Goal: Information Seeking & Learning: Learn about a topic

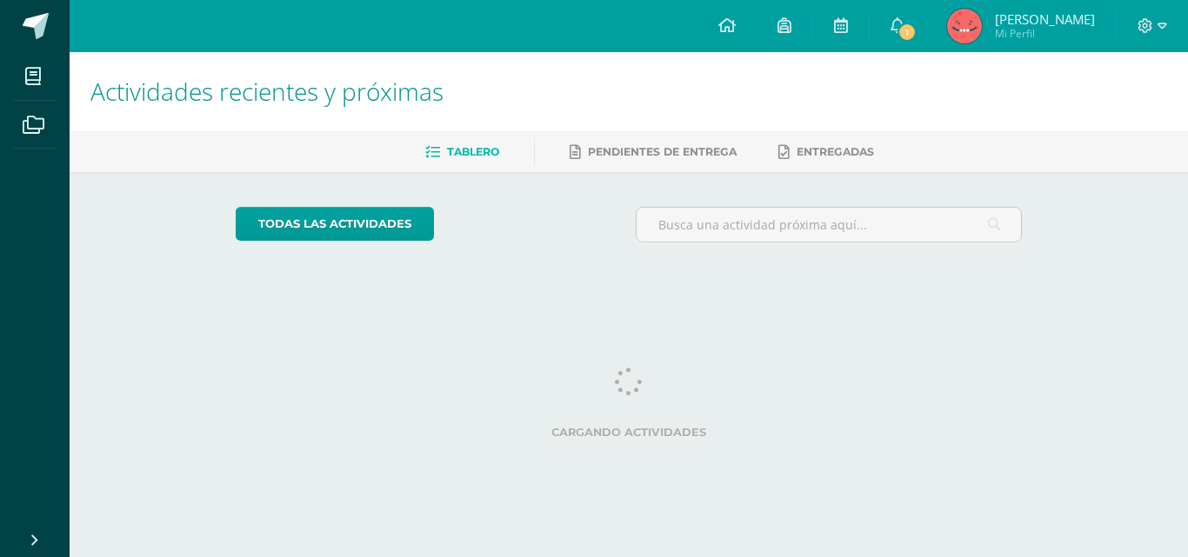
click at [904, 23] on icon at bounding box center [898, 25] width 14 height 16
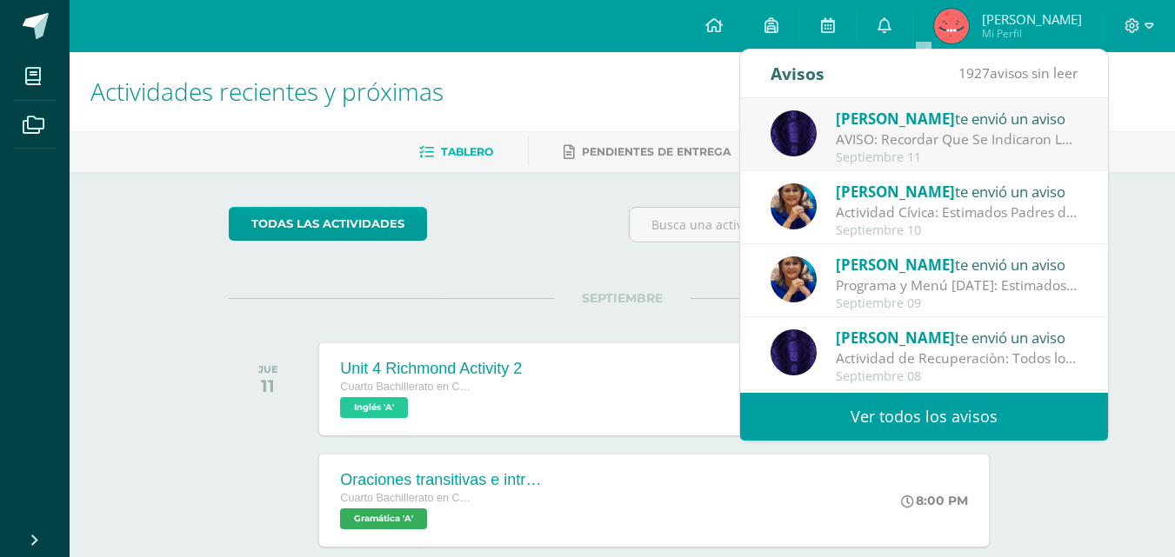
click at [914, 121] on div "[PERSON_NAME] te envió un aviso" at bounding box center [957, 118] width 242 height 23
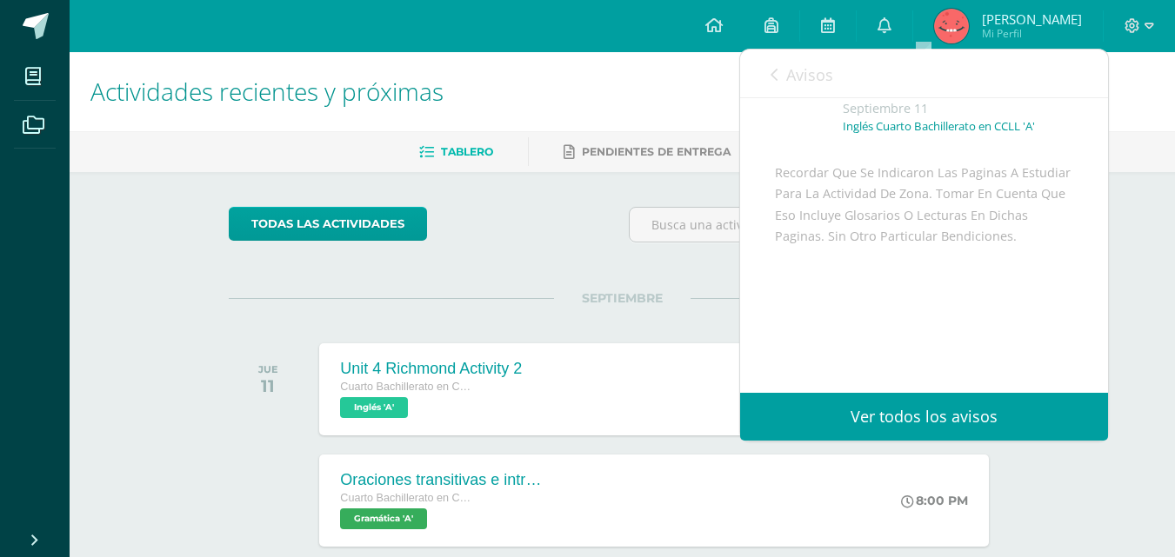
scroll to position [116, 0]
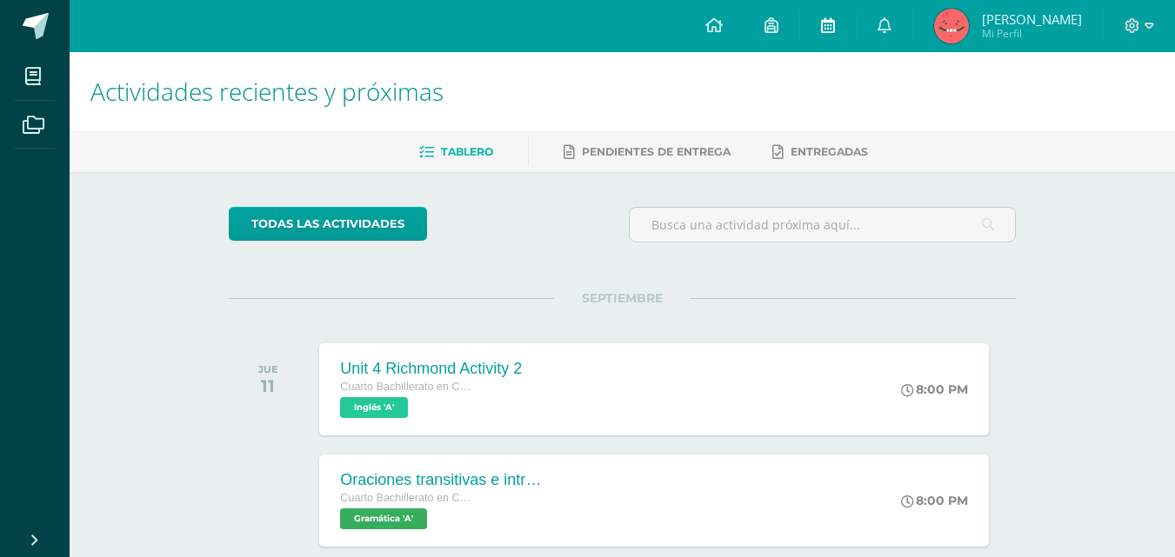
click at [835, 32] on icon at bounding box center [828, 25] width 14 height 16
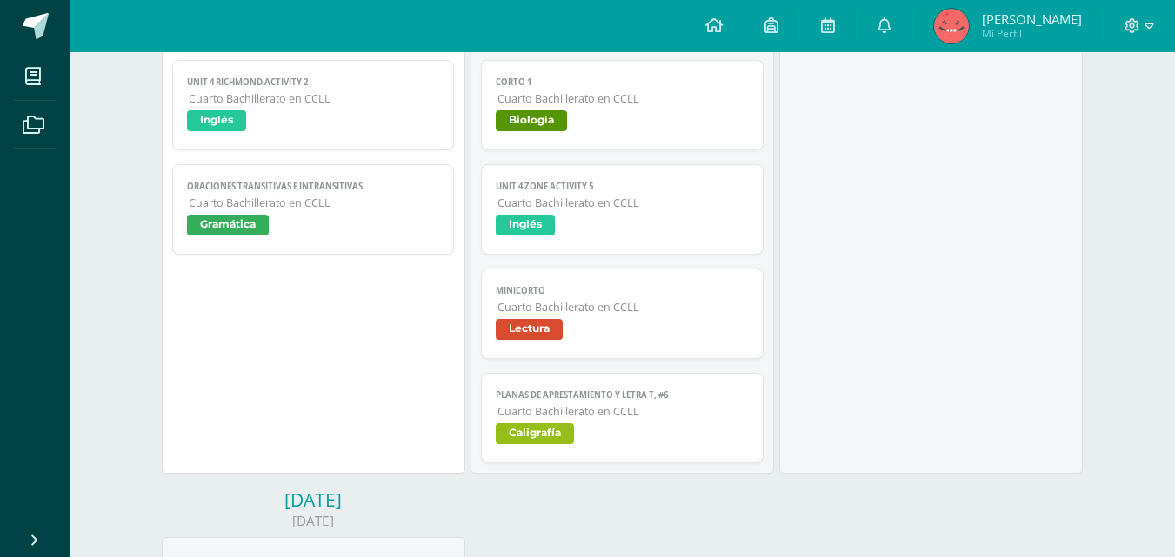
scroll to position [783, 0]
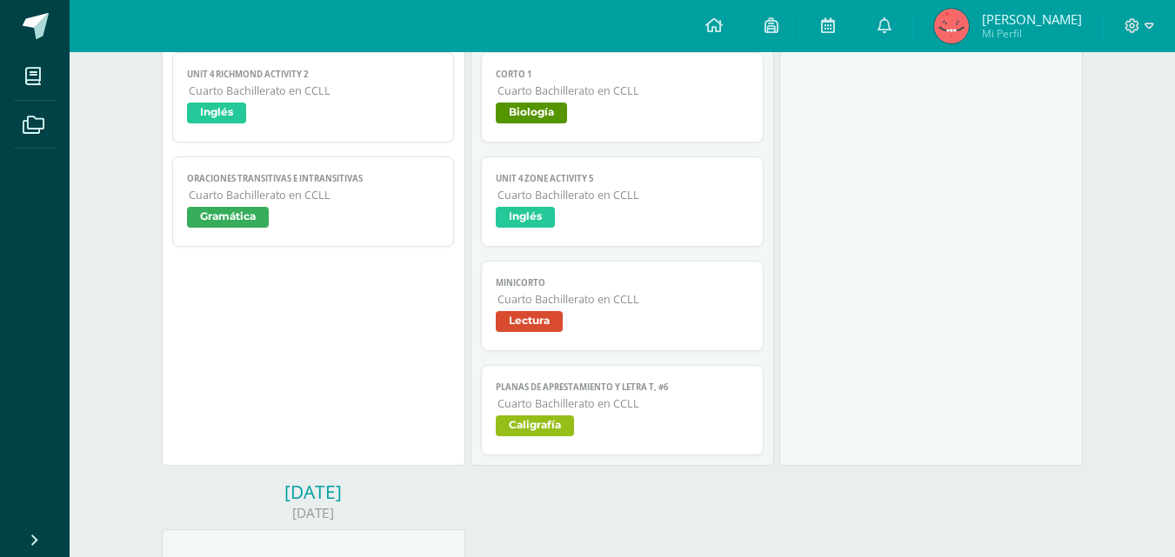
click at [590, 119] on span "Biología" at bounding box center [622, 115] width 253 height 25
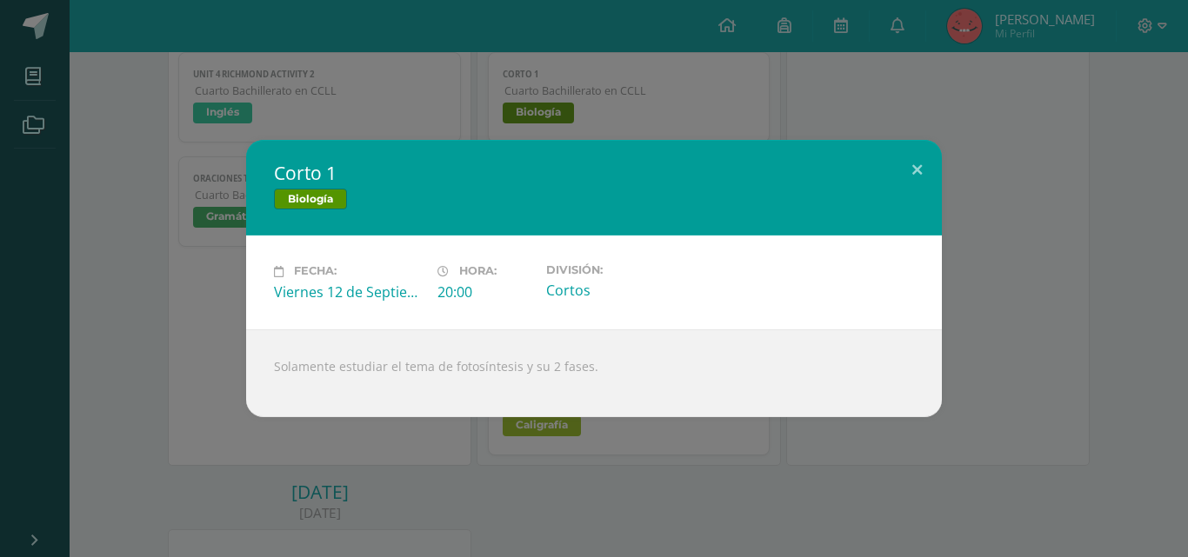
click at [86, 218] on div "Corto 1 Biología Fecha: Viernes 12 de Septiembre Hora: 20:00 División: Cortos S…" at bounding box center [594, 278] width 1174 height 277
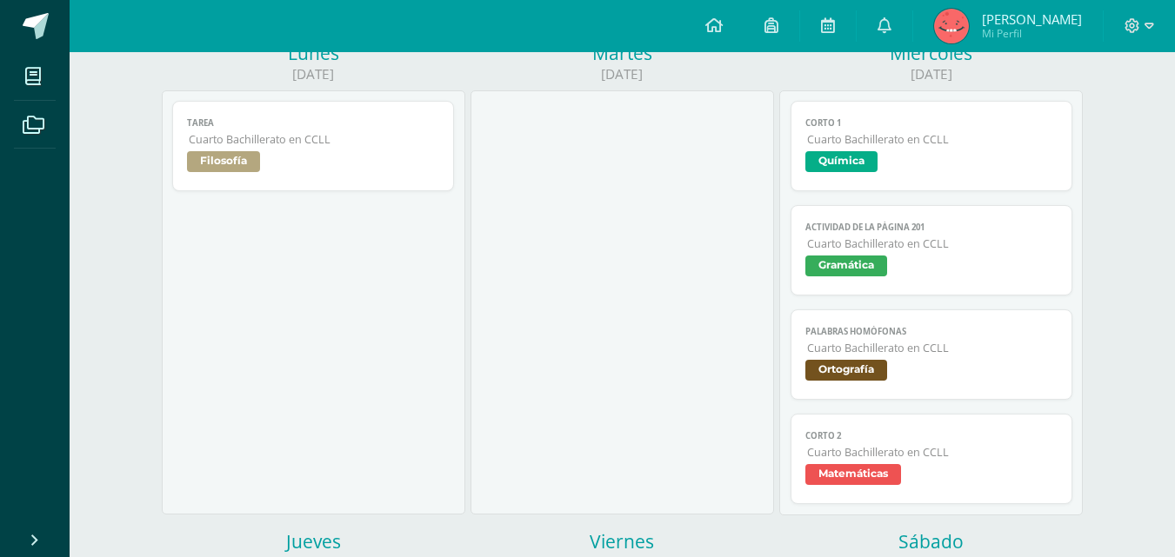
scroll to position [87, 0]
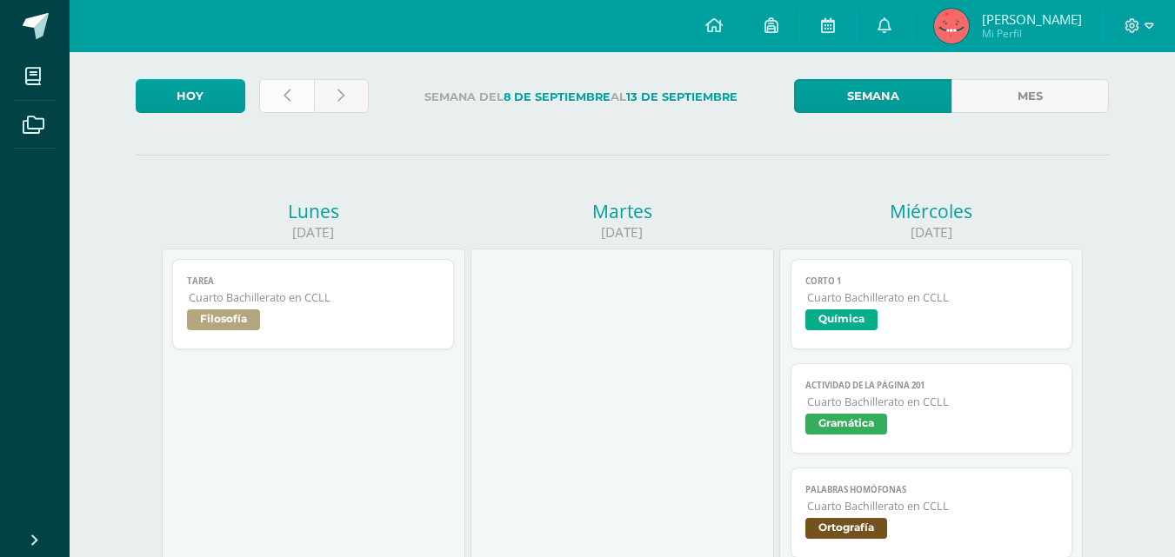
click at [277, 95] on link at bounding box center [286, 96] width 55 height 34
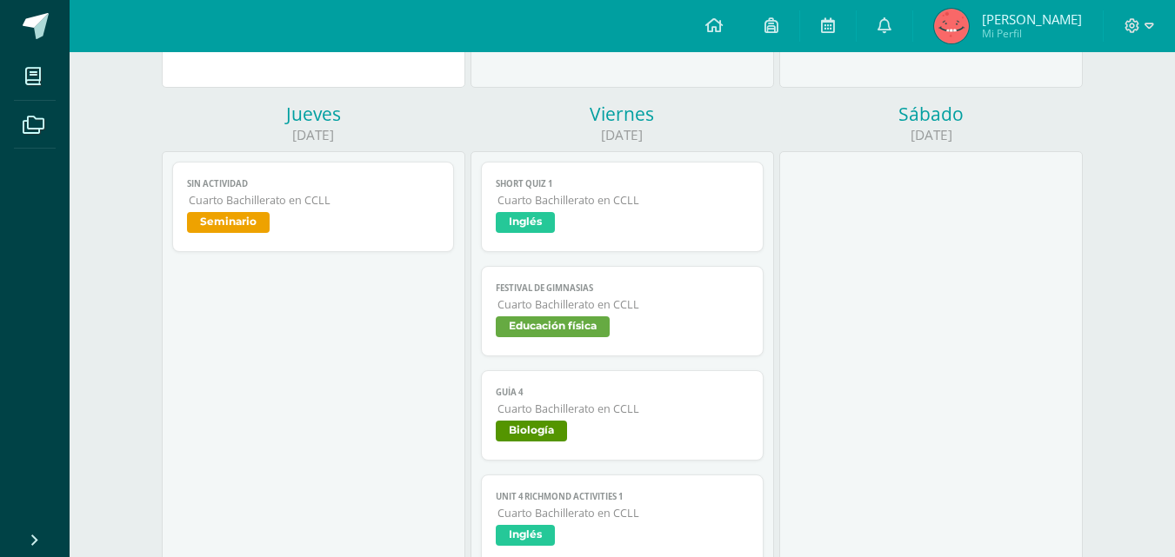
scroll to position [1044, 0]
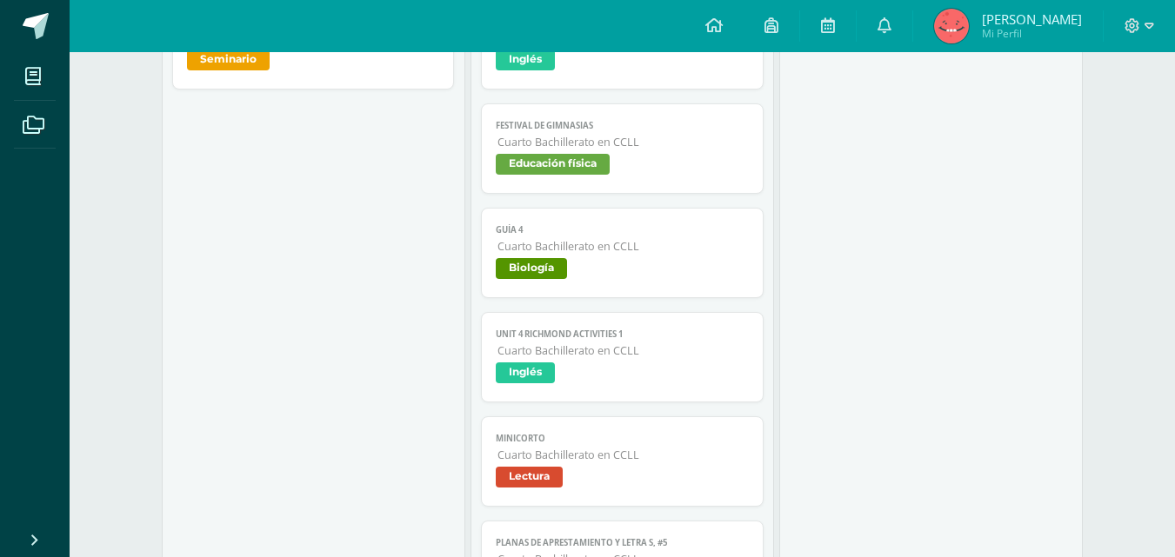
click at [603, 229] on span "Guía 4" at bounding box center [622, 229] width 253 height 11
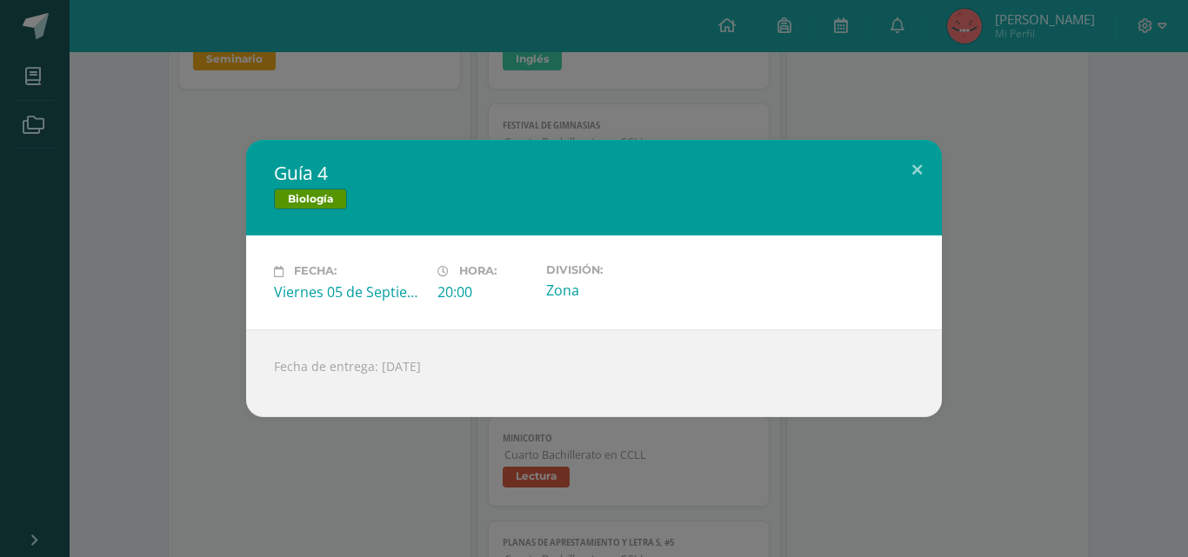
click at [192, 250] on div "Guía 4 Biología Fecha: Viernes 05 de Septiembre Hora: 20:00 División: Zona Fech…" at bounding box center [594, 278] width 1174 height 277
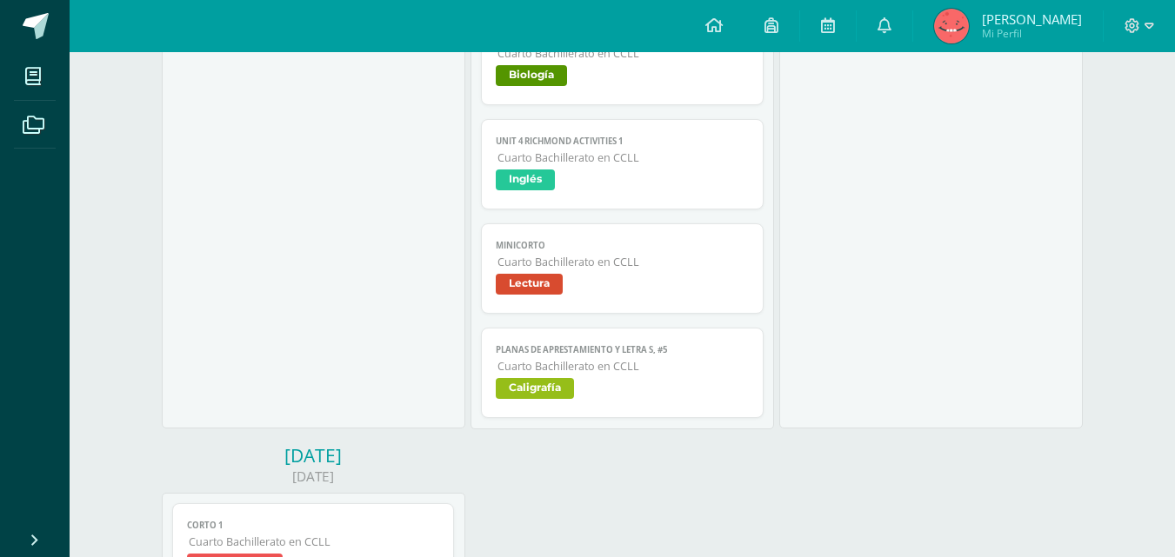
scroll to position [1304, 0]
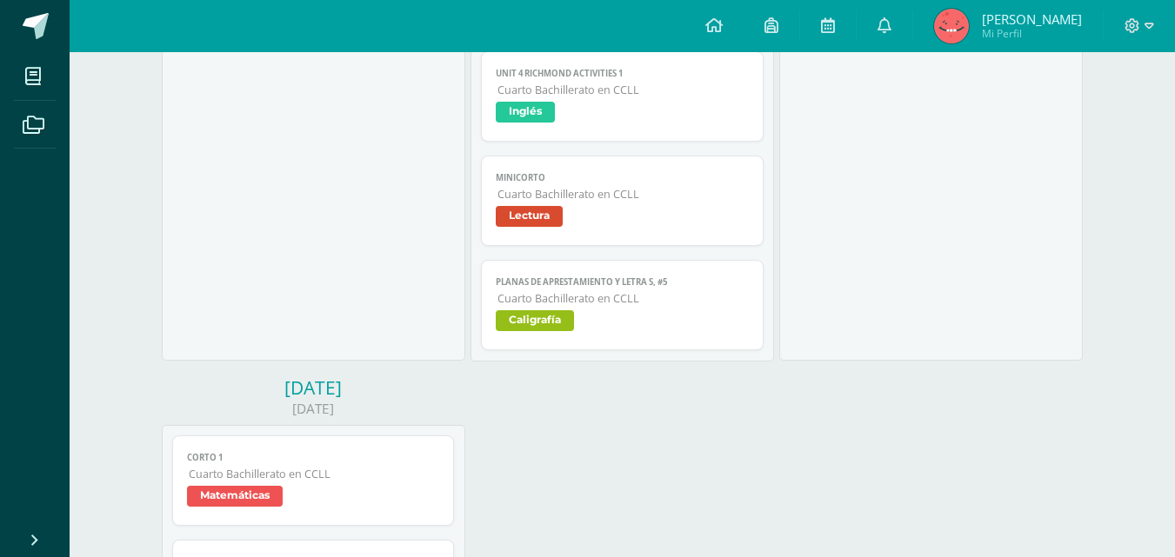
click at [584, 330] on span "Caligrafía" at bounding box center [622, 322] width 253 height 25
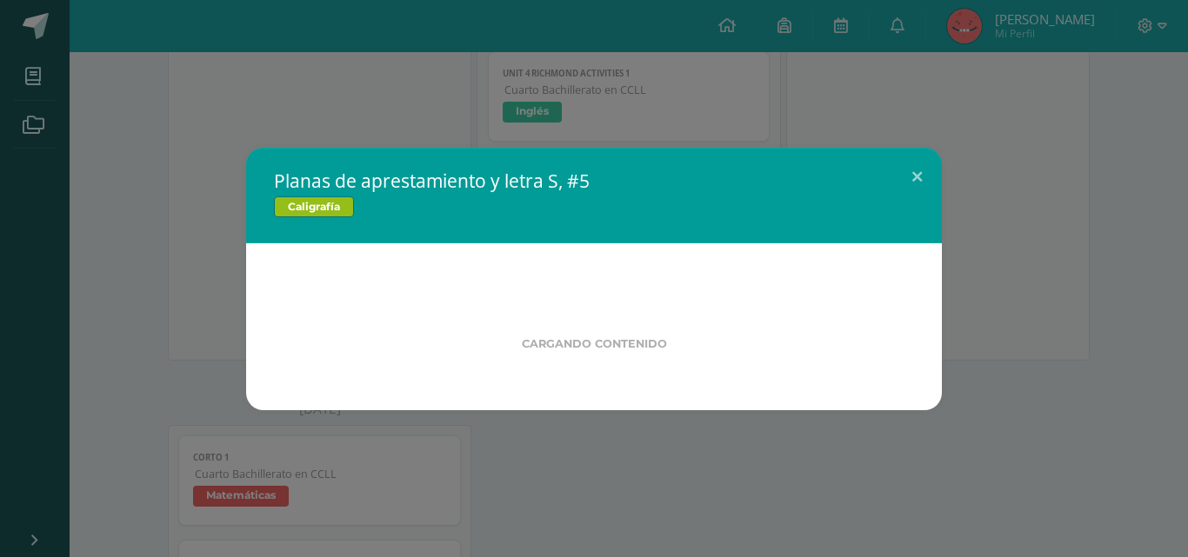
click at [160, 231] on div "Planas de aprestamiento y letra S, #5 Caligrafía Cargando contenido" at bounding box center [594, 279] width 1174 height 263
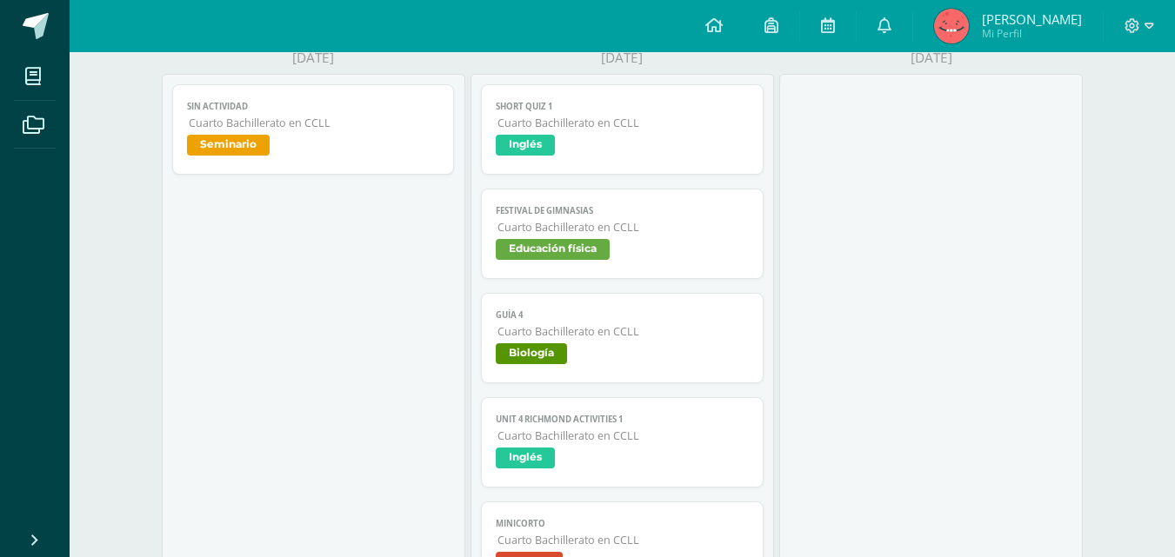
scroll to position [957, 0]
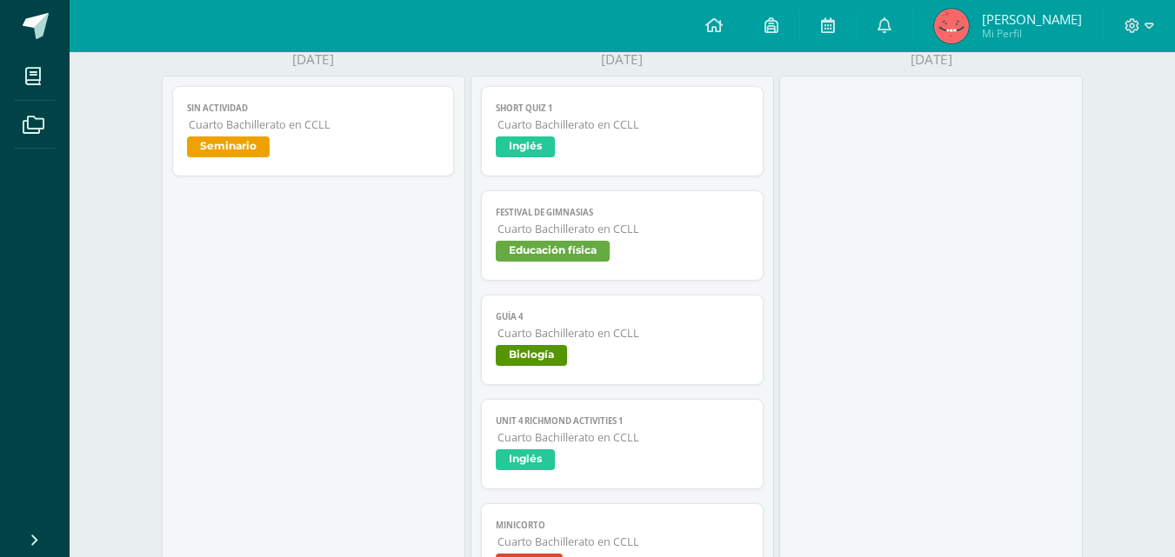
click at [589, 310] on link "Guía 4 Cuarto Bachillerato en CCLL Biología" at bounding box center [622, 340] width 283 height 90
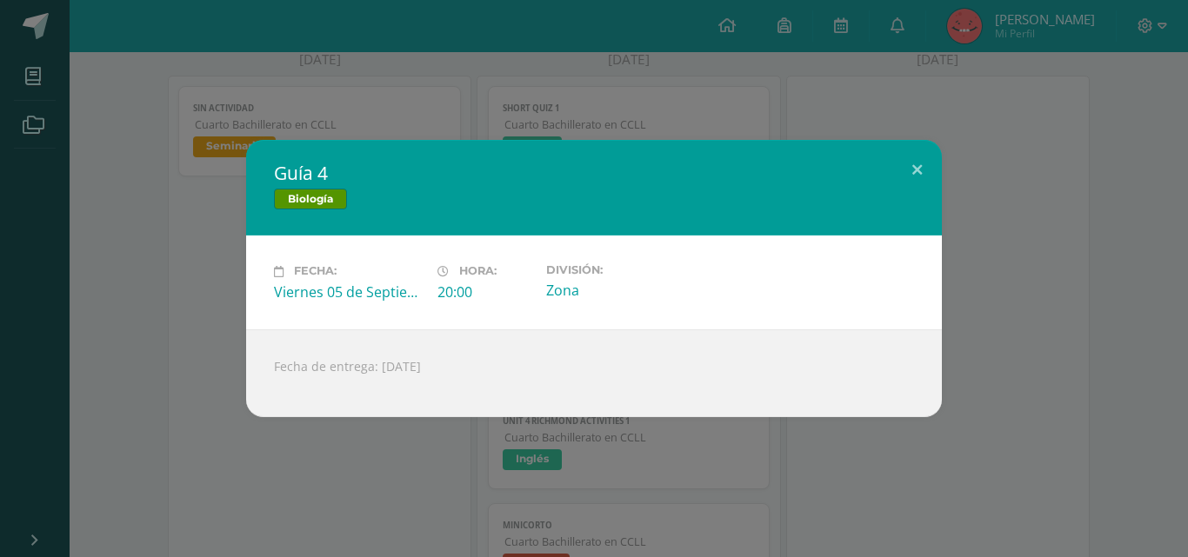
click at [119, 228] on div "Guía 4 Biología Fecha: [DATE] Hora: 20:00 División: Zona Fecha de entrega: [DAT…" at bounding box center [594, 278] width 1174 height 277
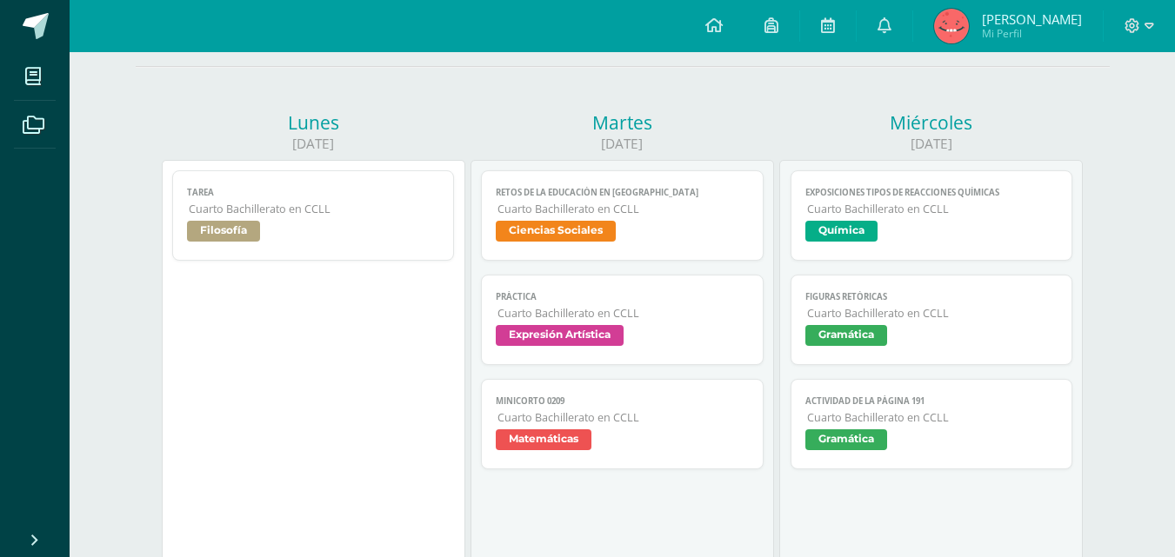
scroll to position [87, 0]
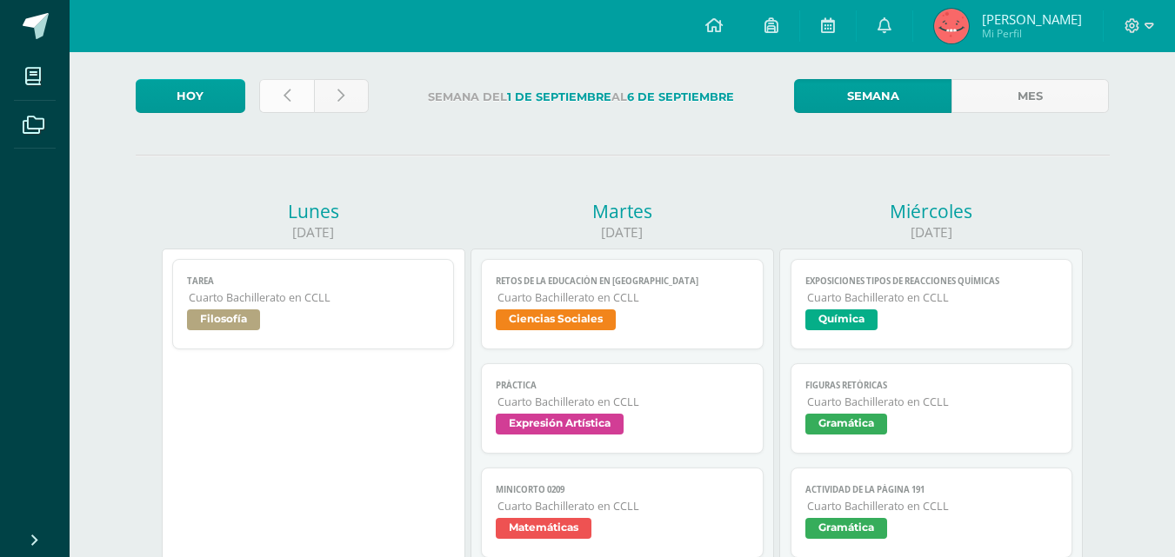
click at [282, 92] on link at bounding box center [286, 96] width 55 height 34
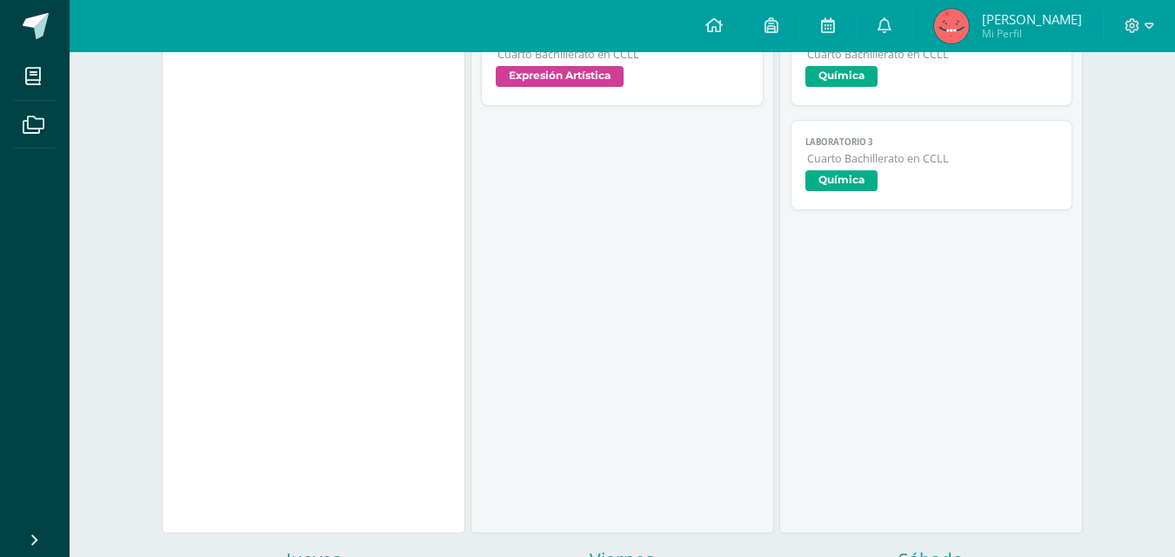
scroll to position [783, 0]
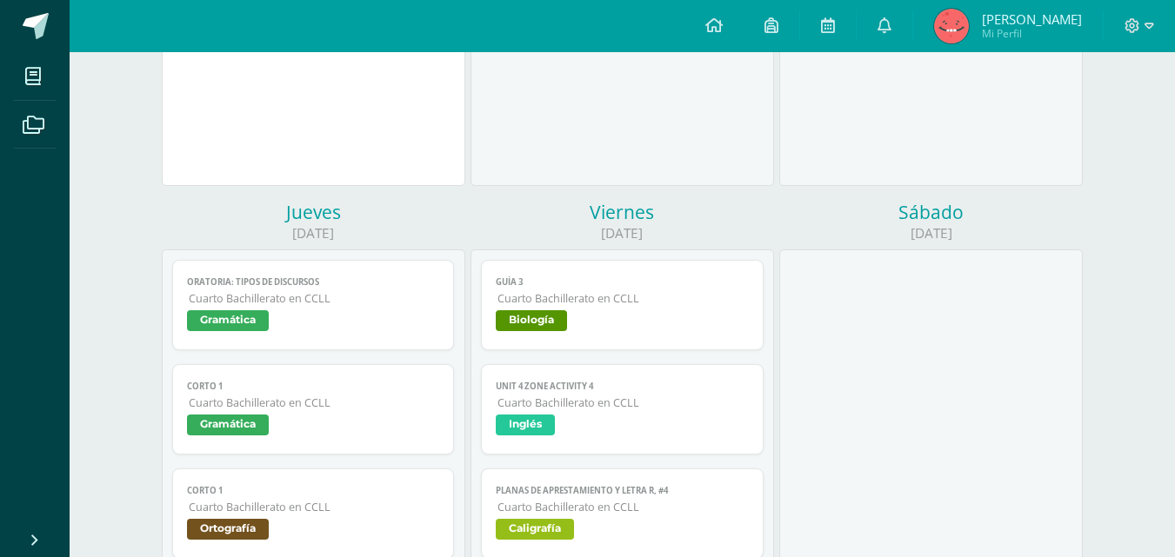
click at [522, 294] on span "Cuarto Bachillerato en CCLL" at bounding box center [622, 298] width 251 height 15
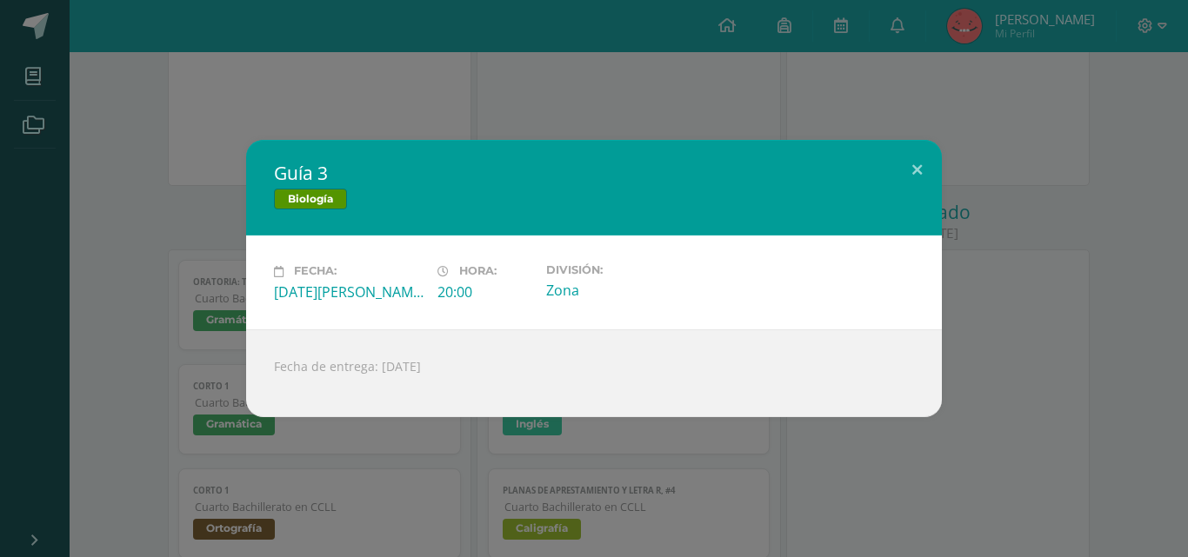
click at [36, 169] on div "Guía 3 Biología Fecha: Viernes 29 de Agosto Hora: 20:00 División: Zona Fecha de…" at bounding box center [594, 278] width 1174 height 277
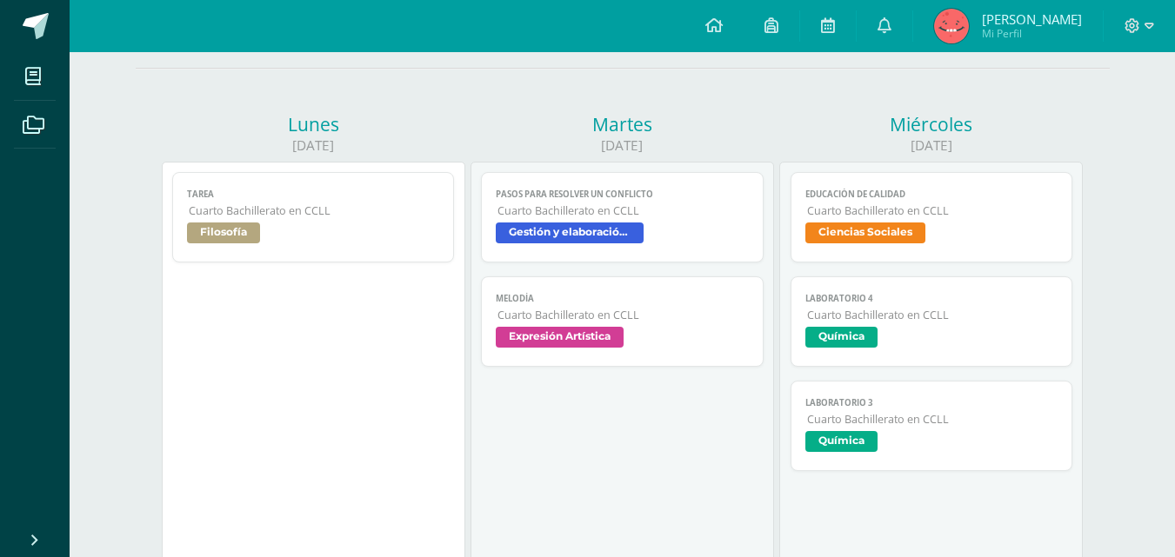
scroll to position [0, 0]
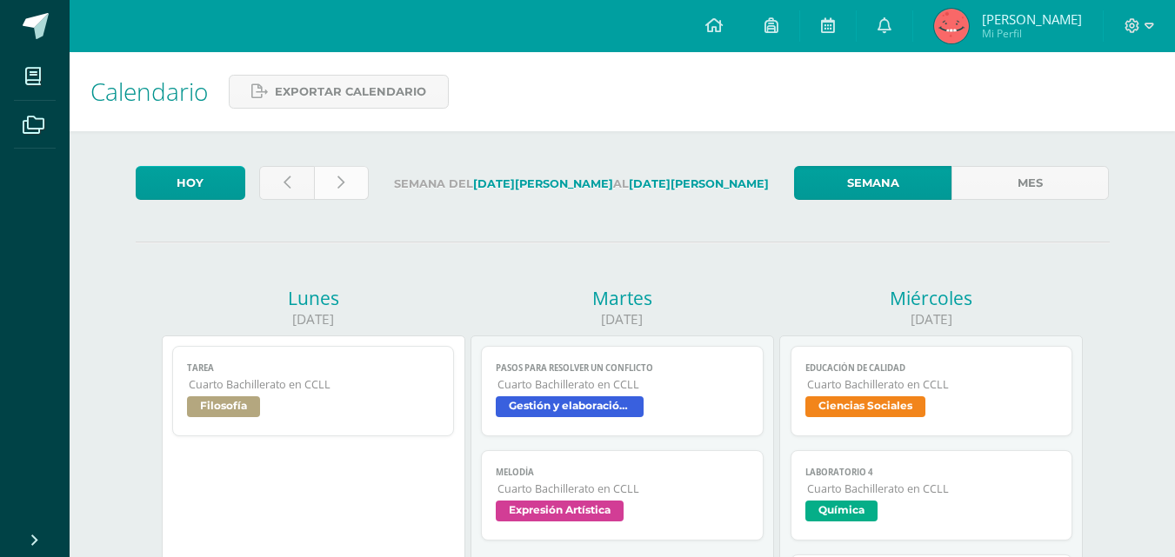
click at [357, 190] on link at bounding box center [341, 183] width 55 height 34
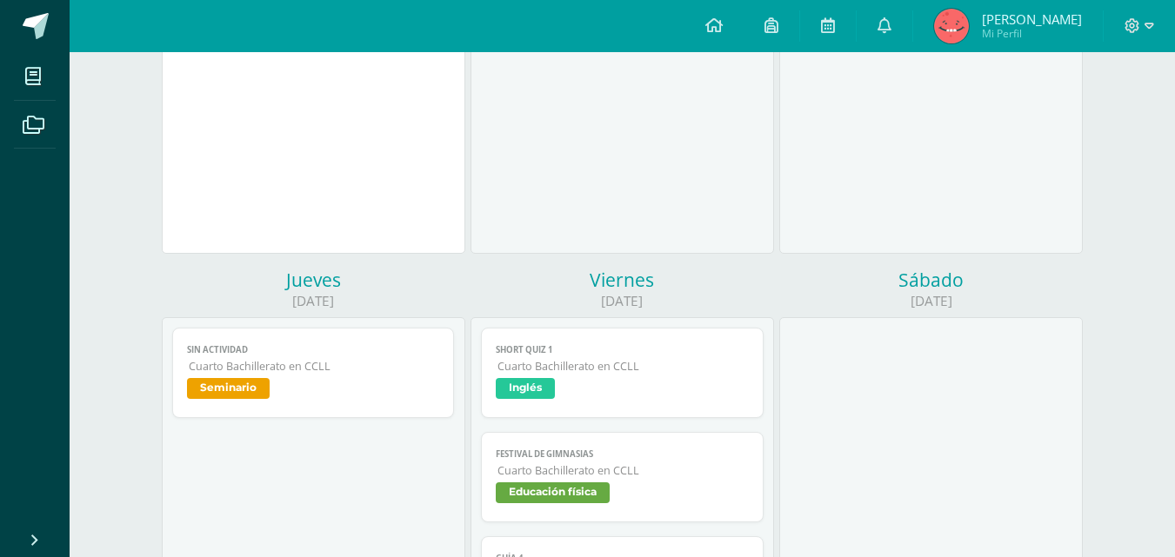
scroll to position [957, 0]
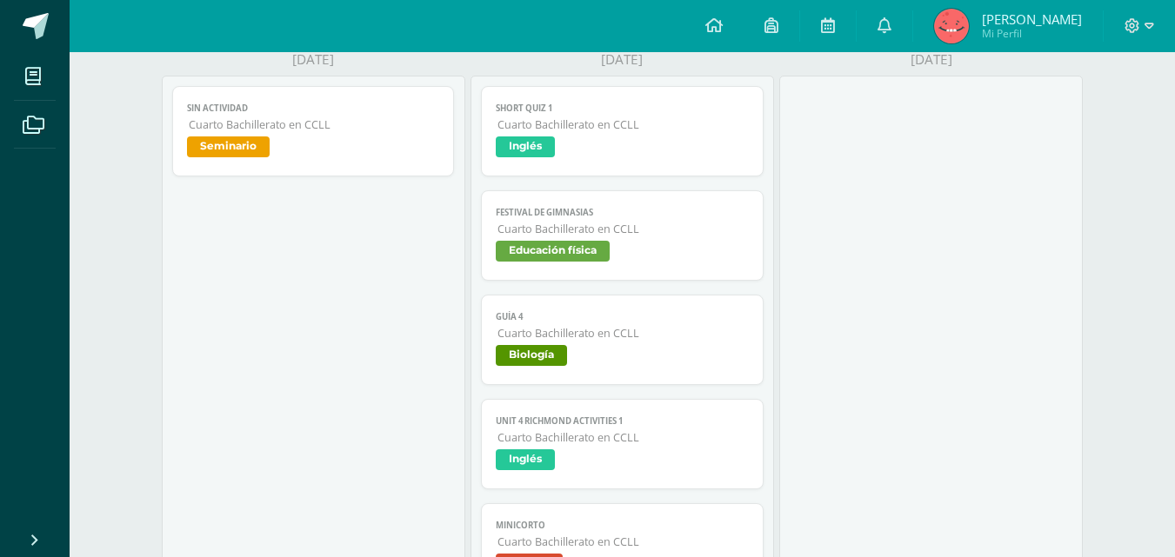
click at [628, 357] on span "Biología" at bounding box center [622, 357] width 253 height 25
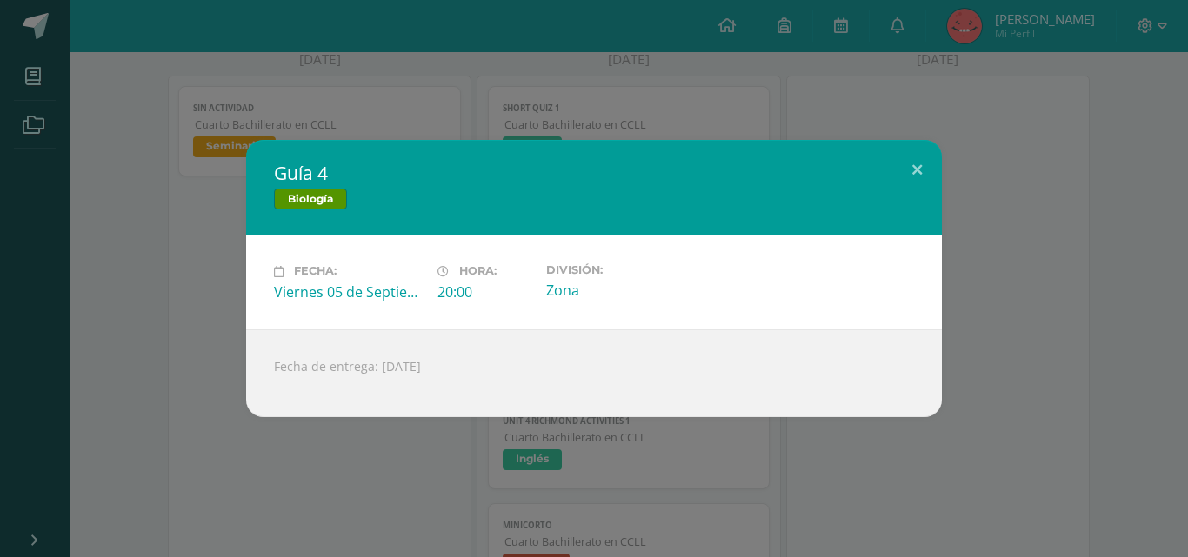
click at [217, 197] on div "Guía 4 Biología Fecha: Viernes 05 de Septiembre Hora: 20:00 División: Zona Fech…" at bounding box center [594, 278] width 1174 height 277
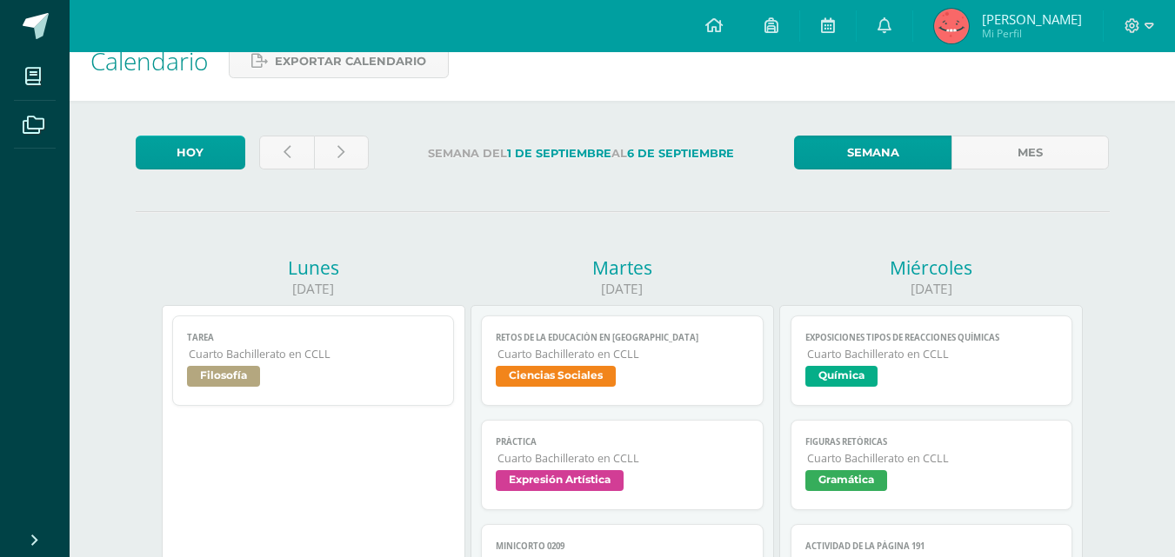
scroll to position [0, 0]
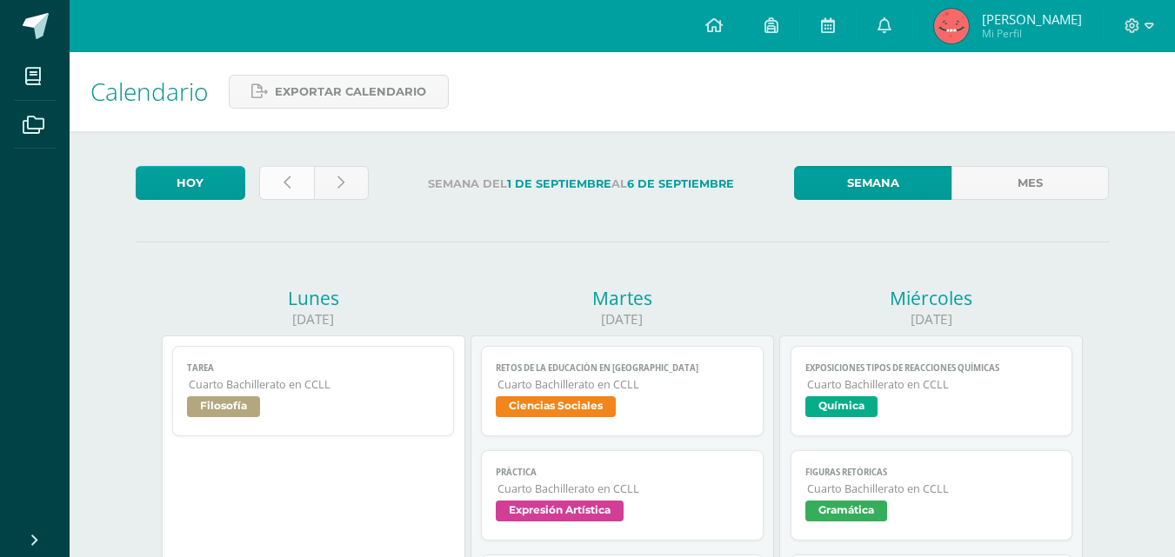
click at [296, 190] on link at bounding box center [286, 183] width 55 height 34
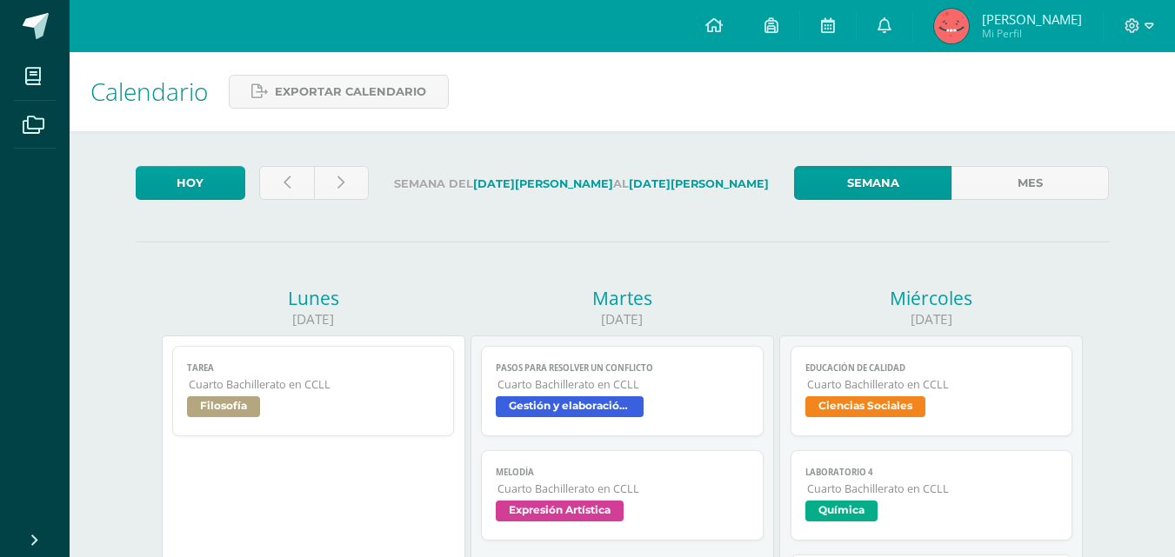
click at [718, 27] on link at bounding box center [713, 26] width 59 height 52
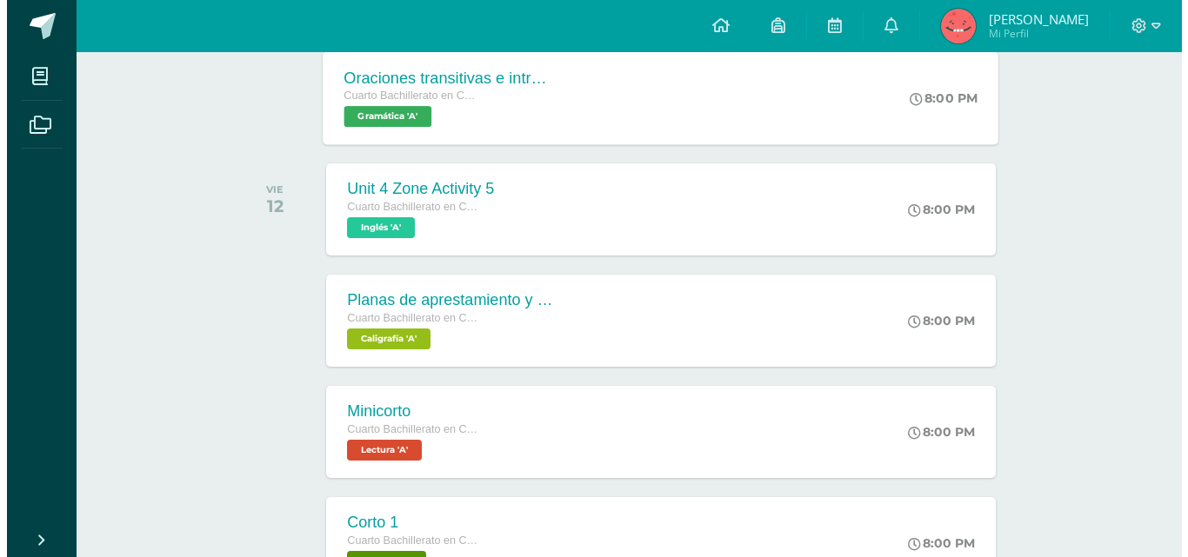
scroll to position [435, 0]
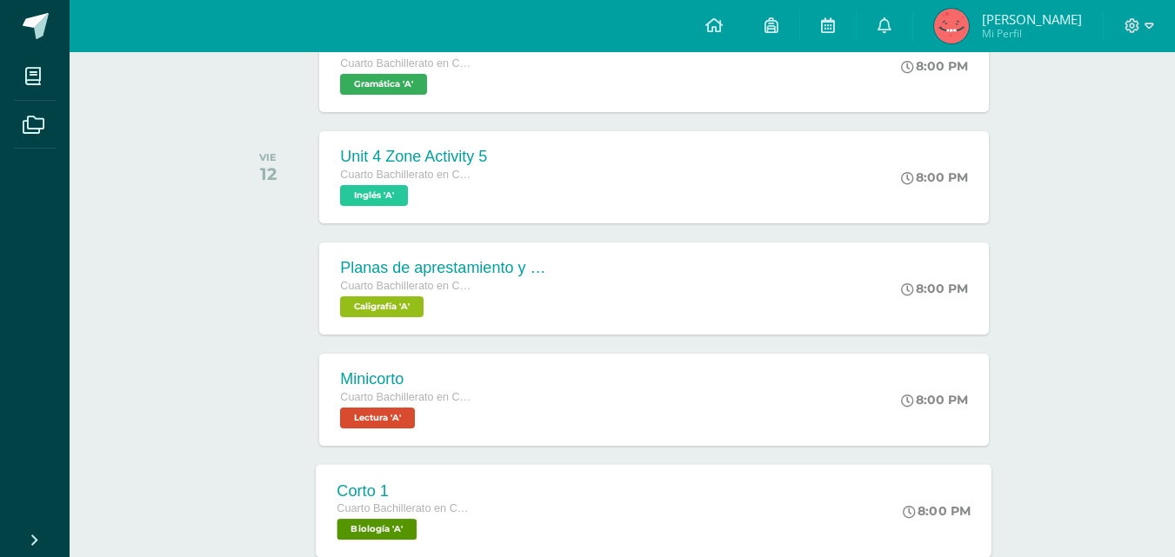
click at [420, 500] on div "Cuarto Bachillerato en CCLL" at bounding box center [403, 509] width 132 height 19
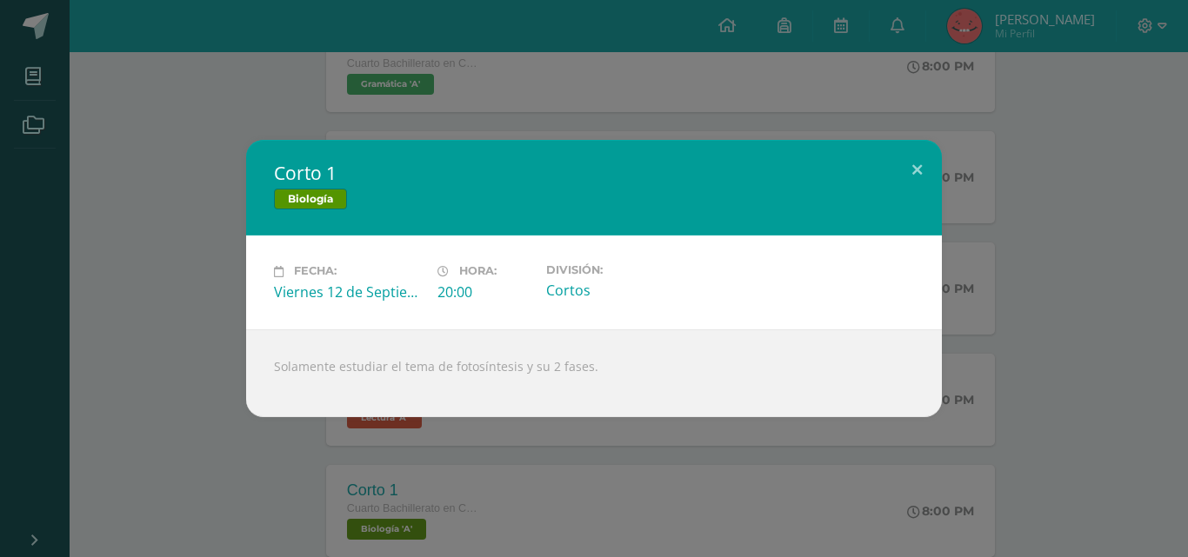
click at [190, 310] on div "Corto 1 Biología Fecha: Viernes 12 de Septiembre Hora: 20:00 División: Cortos" at bounding box center [594, 278] width 1174 height 277
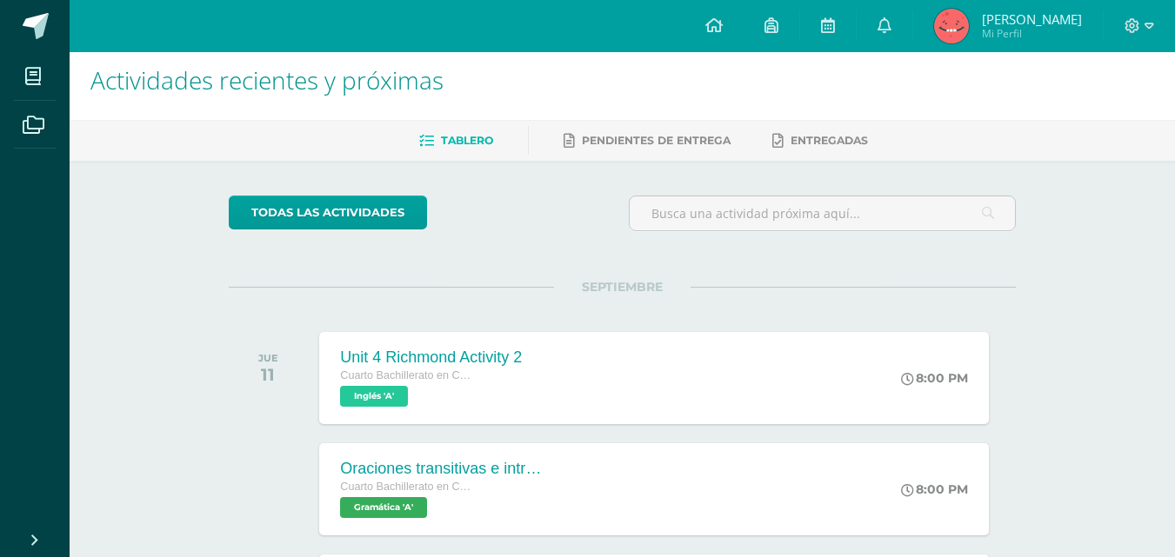
scroll to position [0, 0]
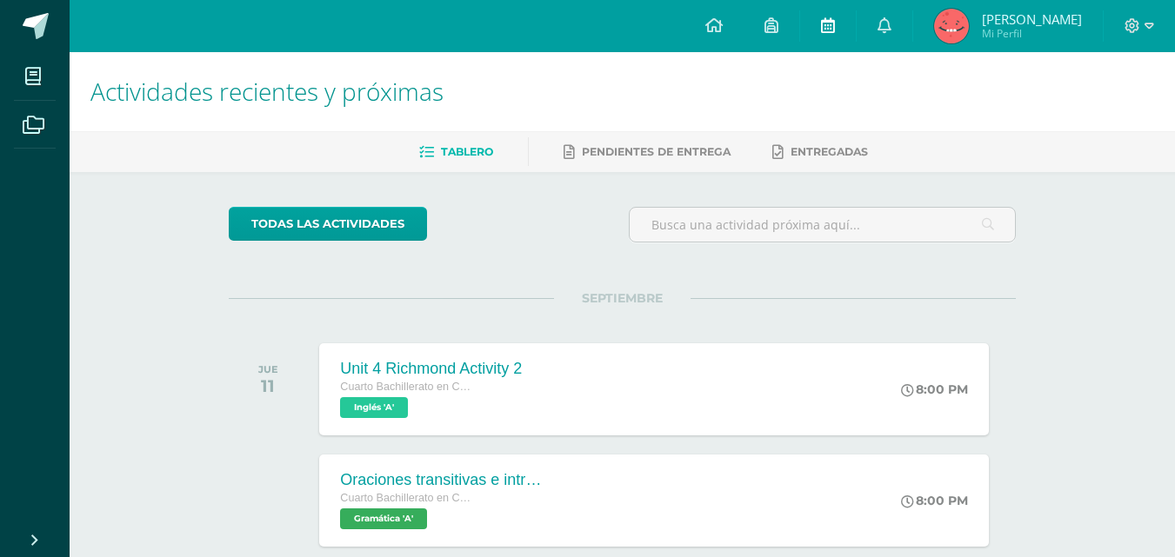
click at [856, 39] on link at bounding box center [828, 26] width 56 height 52
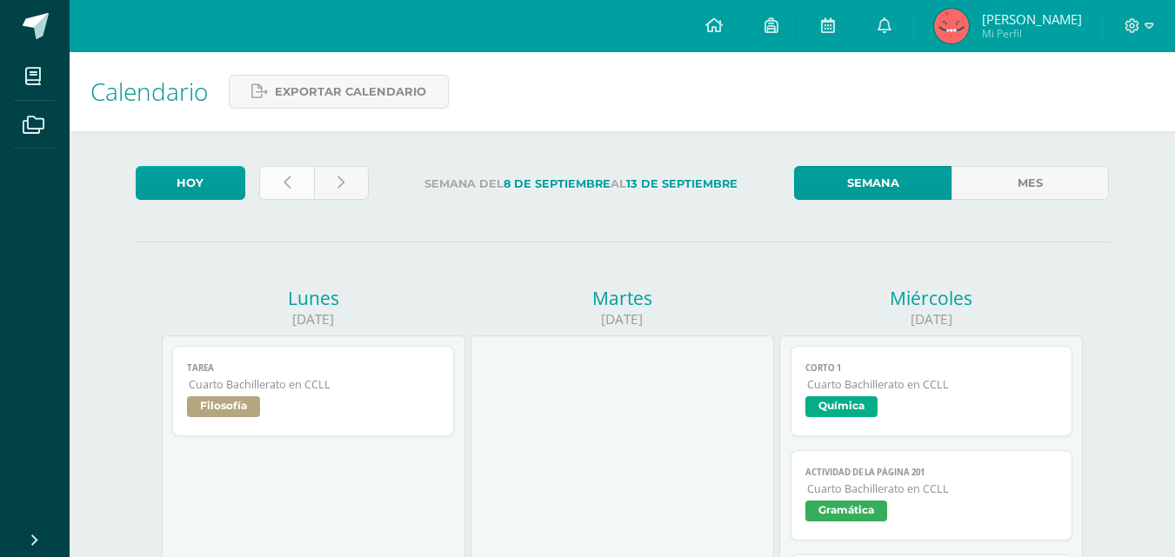
click at [280, 179] on link at bounding box center [286, 183] width 55 height 34
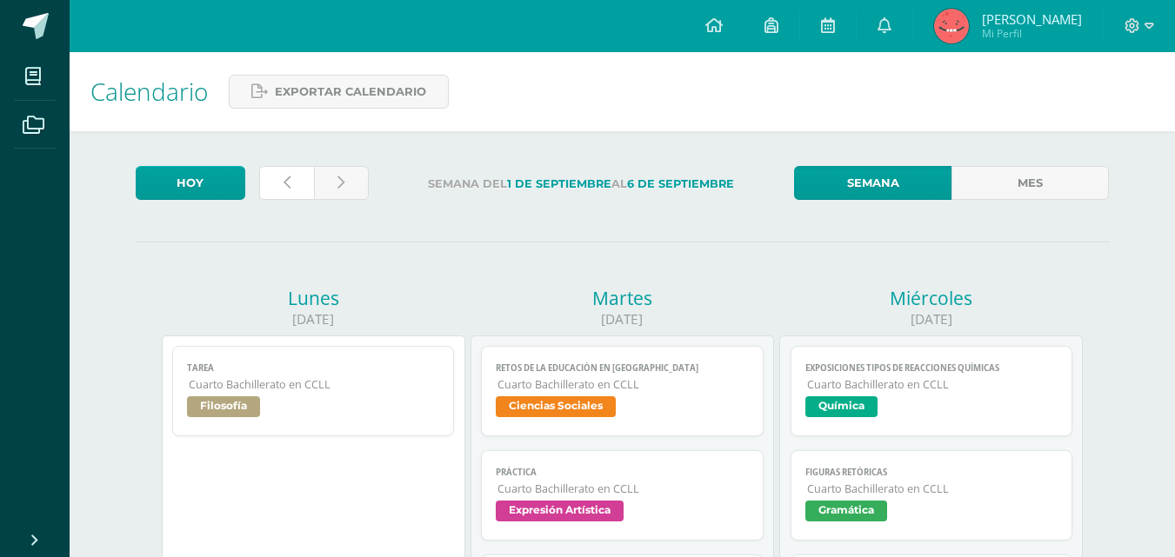
click at [280, 179] on link at bounding box center [286, 183] width 55 height 34
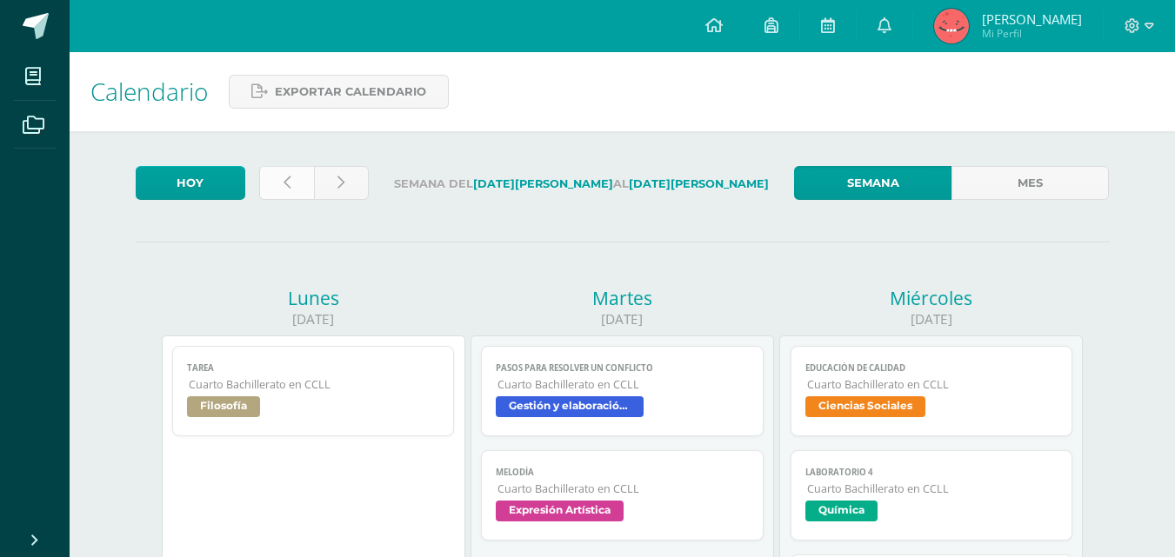
click at [291, 177] on link at bounding box center [286, 183] width 55 height 34
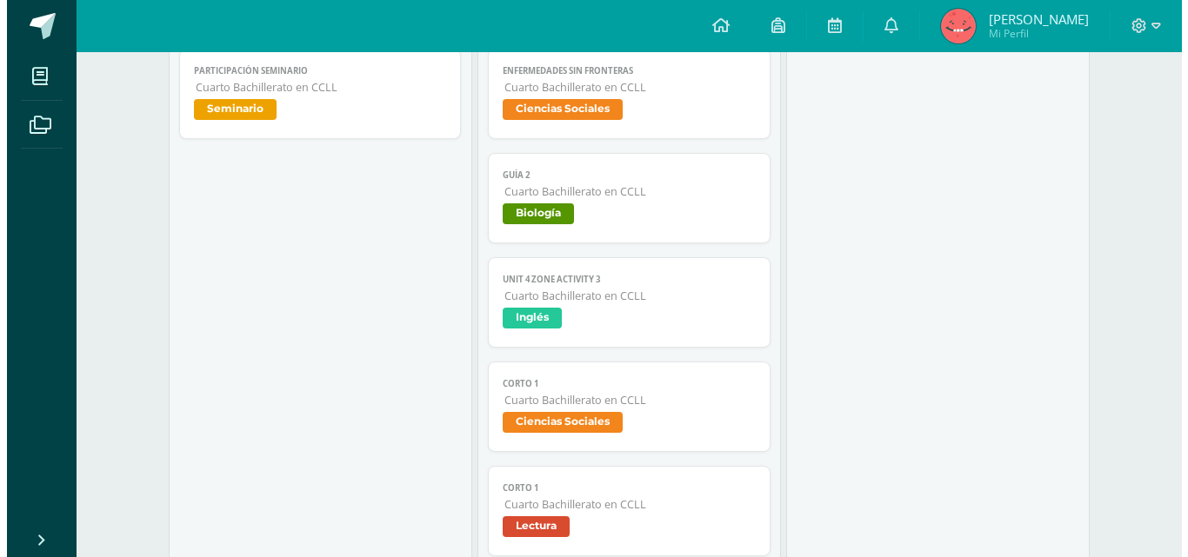
scroll to position [1044, 0]
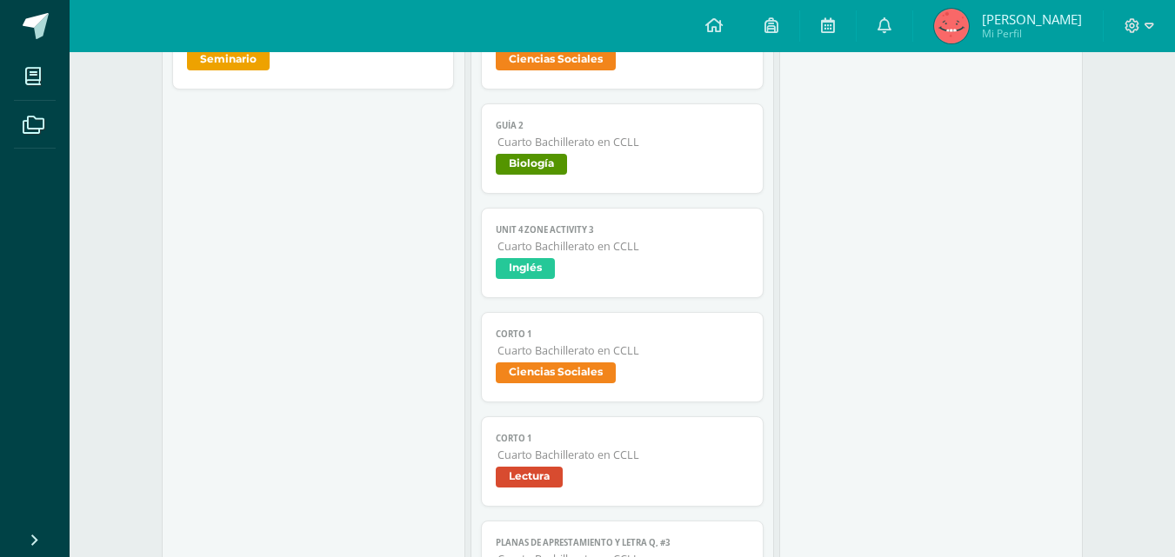
click at [588, 142] on span "Cuarto Bachillerato en CCLL" at bounding box center [622, 142] width 251 height 15
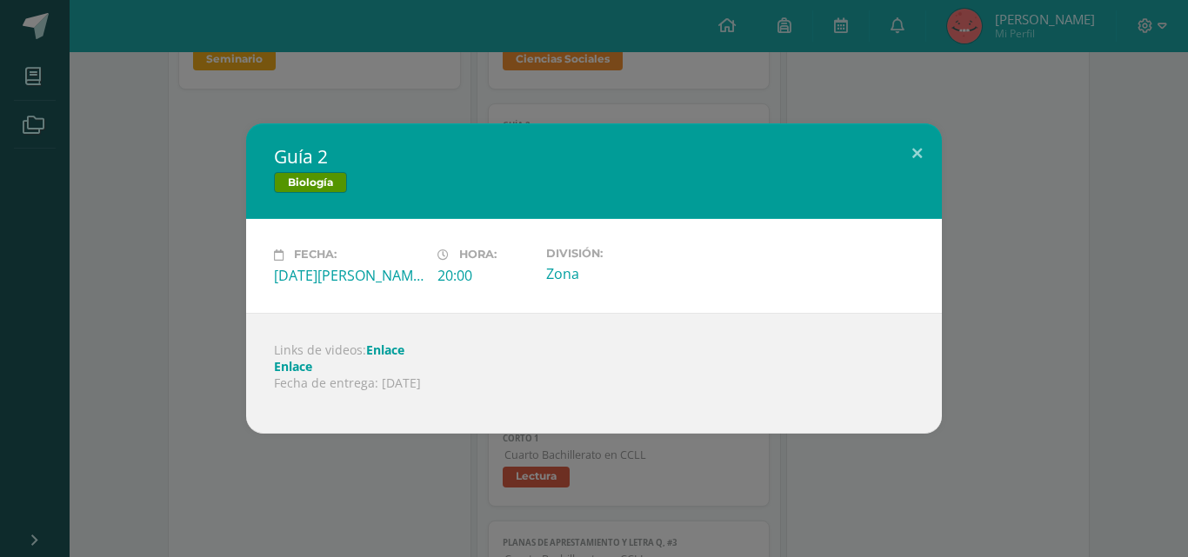
click at [383, 342] on link "Enlace" at bounding box center [385, 350] width 38 height 17
click at [619, 281] on div "Zona" at bounding box center [621, 273] width 150 height 19
click at [828, 214] on div "Guía 2 Biología" at bounding box center [594, 171] width 696 height 96
